Goal: Register for event/course

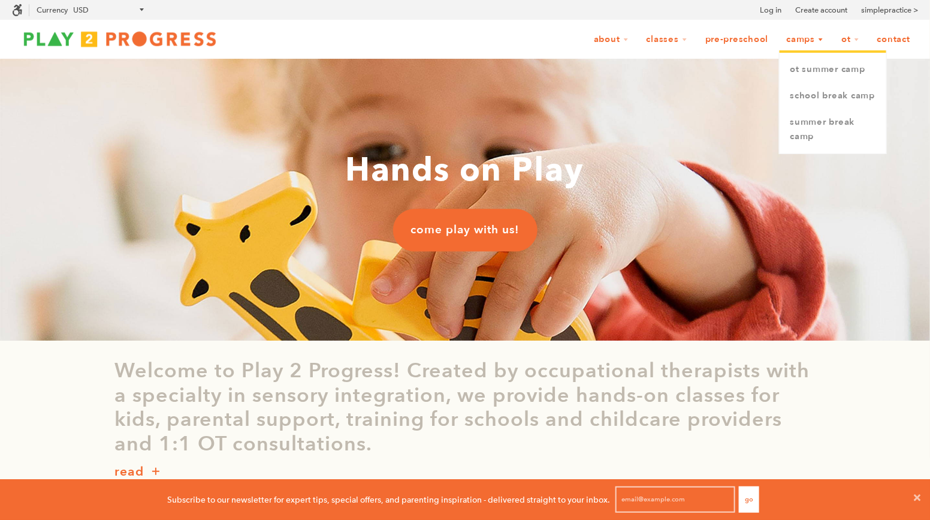
scroll to position [0, 1]
click at [829, 93] on link "School Break Camp" at bounding box center [833, 96] width 107 height 26
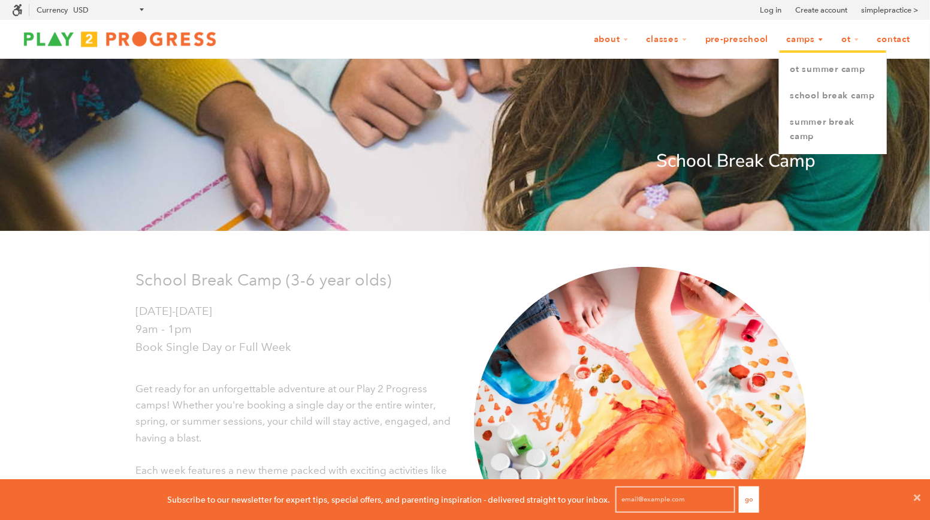
scroll to position [0, 1]
click at [817, 120] on link "Summer Break Camp" at bounding box center [833, 129] width 107 height 41
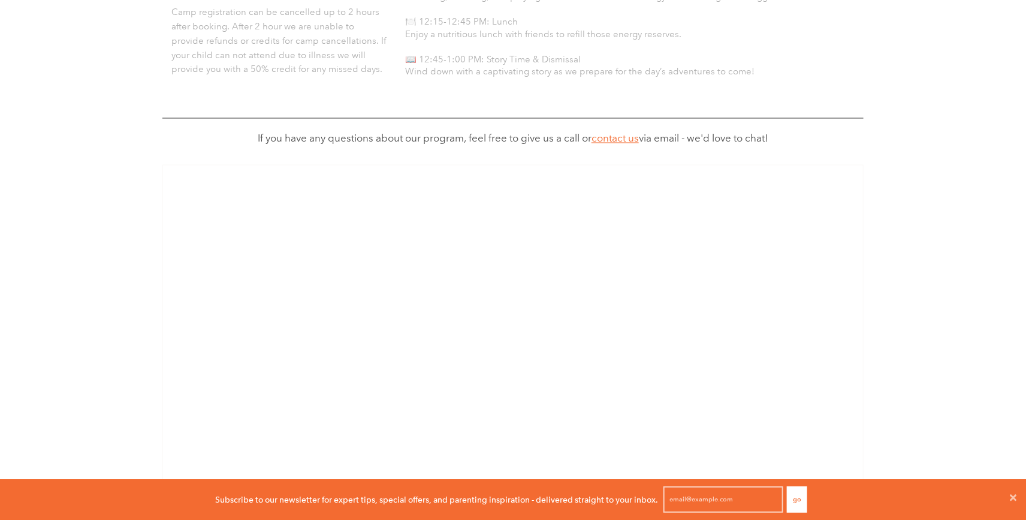
scroll to position [41, 1026]
